Goal: Task Accomplishment & Management: Complete application form

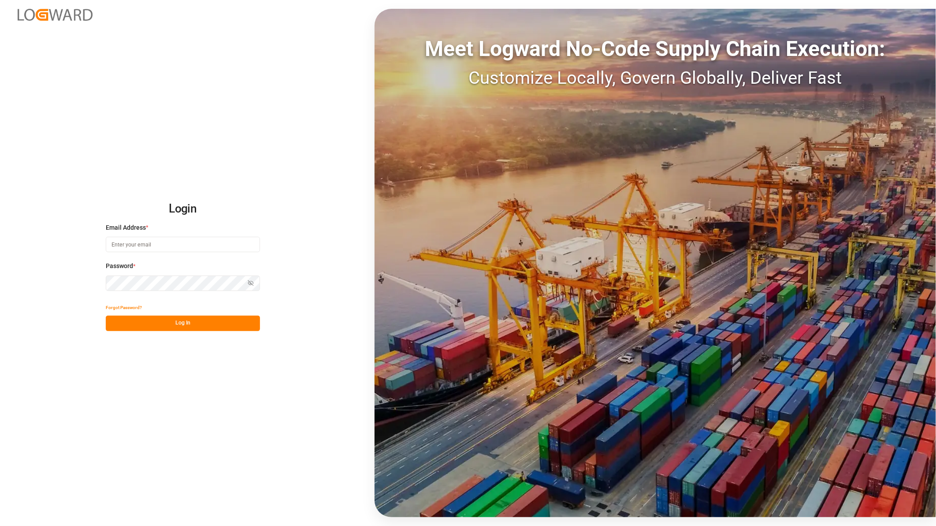
type input "[PERSON_NAME][EMAIL_ADDRESS][PERSON_NAME][DOMAIN_NAME]"
click at [175, 323] on button "Log In" at bounding box center [183, 323] width 154 height 15
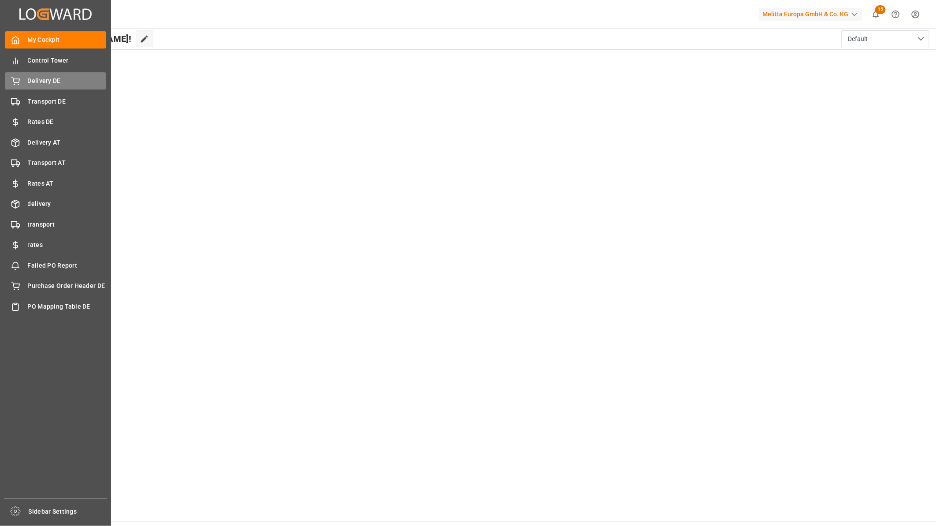
click at [58, 82] on span "Delivery DE" at bounding box center [67, 80] width 79 height 9
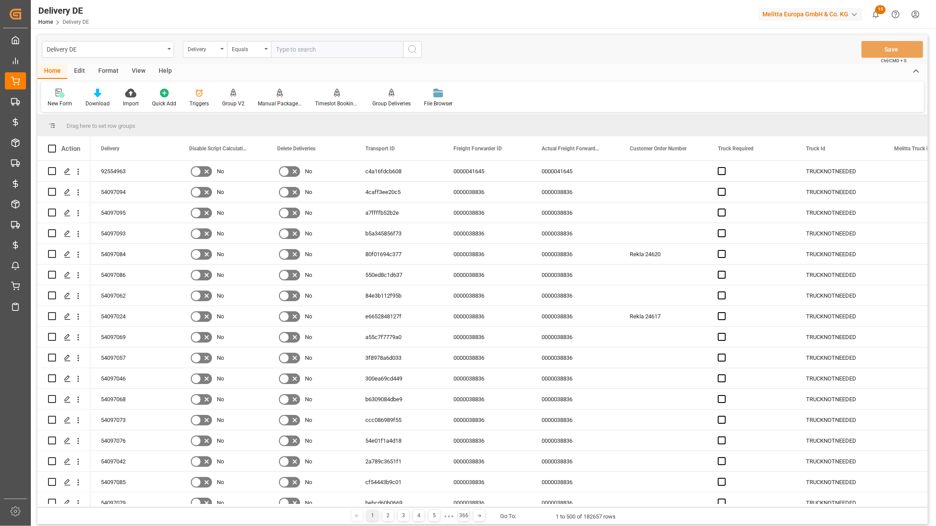
click at [320, 55] on input "text" at bounding box center [337, 49] width 132 height 17
paste input "92554148"
type input "92554148"
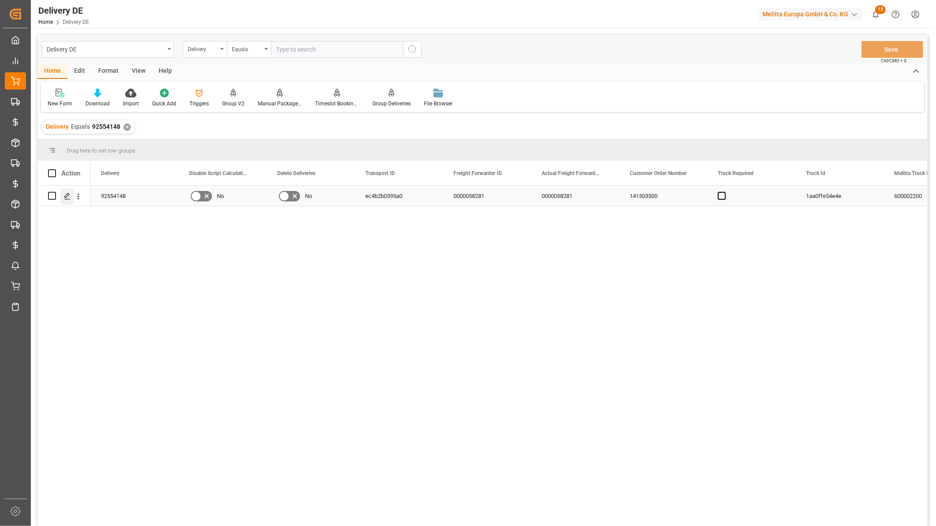
click at [69, 195] on icon "Press SPACE to select this row." at bounding box center [67, 196] width 7 height 7
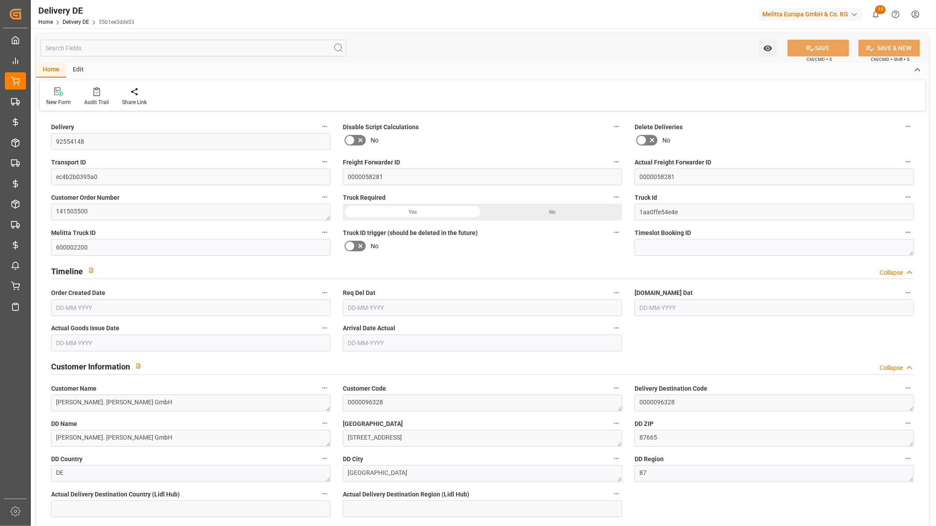
type input "14"
type input "6"
type input "1529.028"
type input "2306.552"
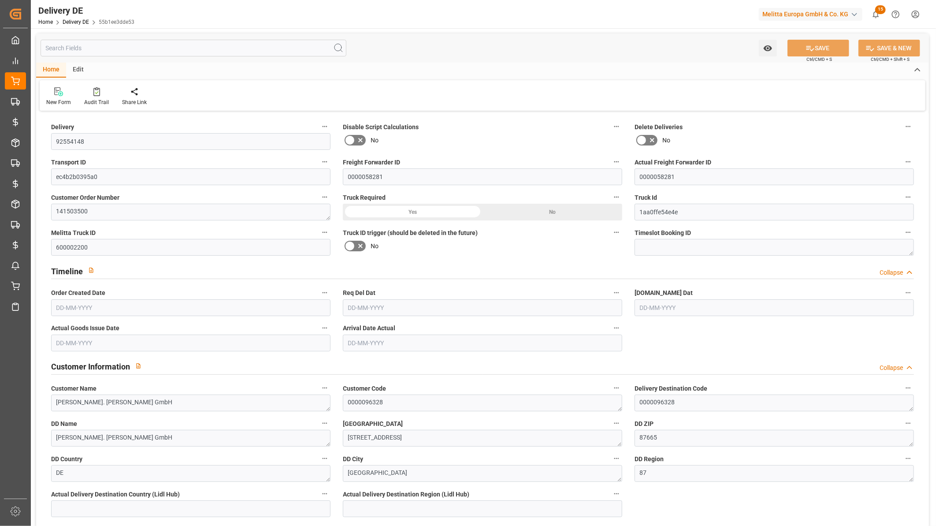
type input "9594.808"
type input "[DATE]"
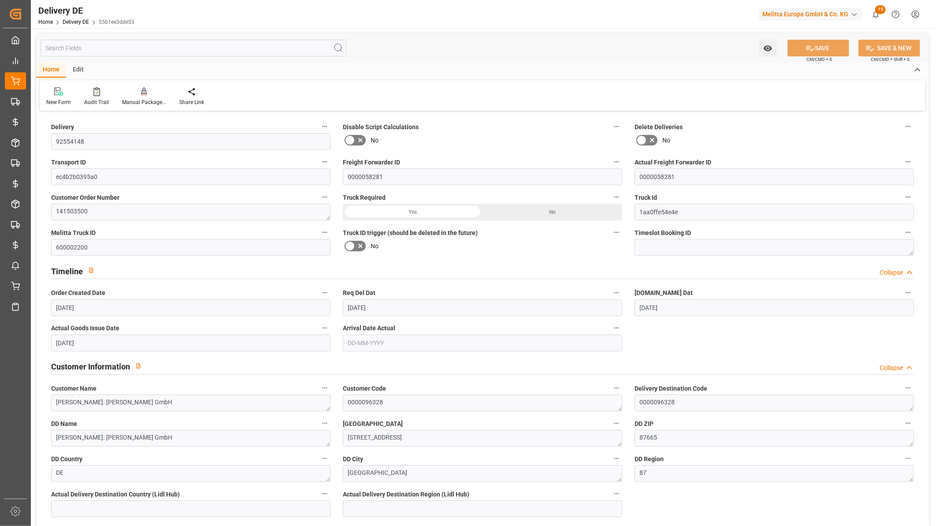
click at [89, 93] on div at bounding box center [96, 91] width 25 height 9
